Goal: Navigation & Orientation: Go to known website

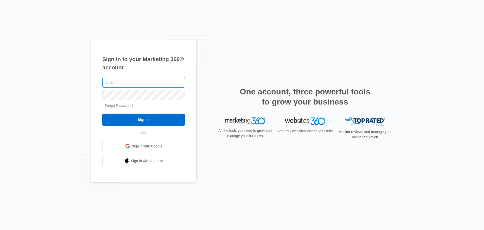
click at [134, 82] on input "text" at bounding box center [143, 82] width 83 height 11
type input "[EMAIL_ADDRESS][DOMAIN_NAME]"
click at [102, 113] on input "Sign In" at bounding box center [143, 119] width 83 height 12
